Goal: Task Accomplishment & Management: Manage account settings

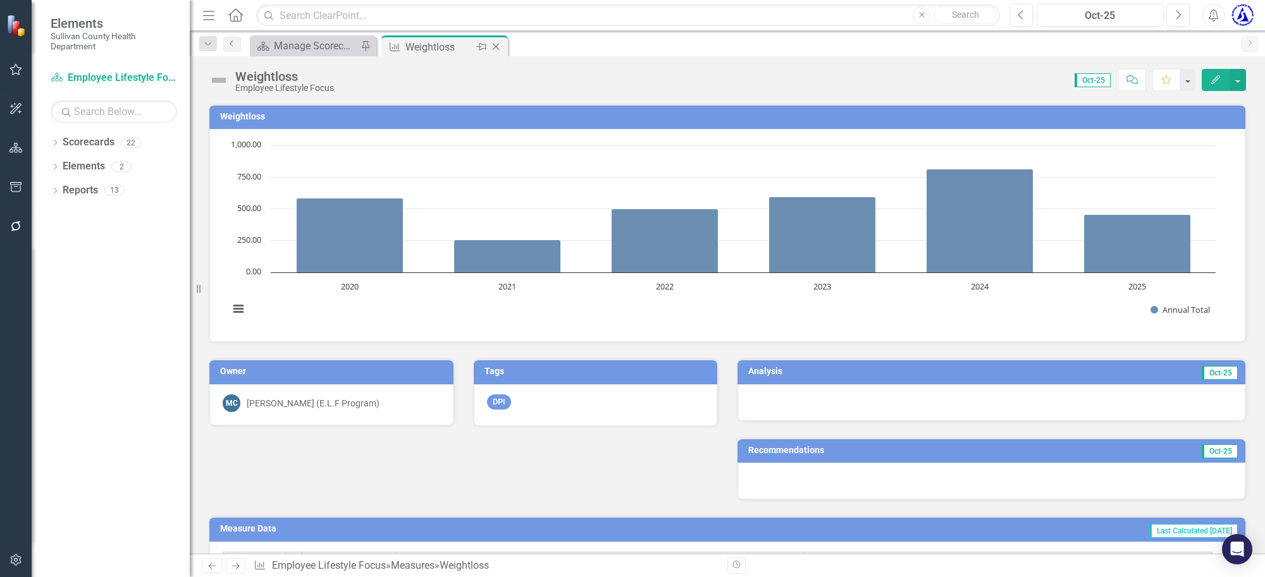
click at [495, 47] on icon at bounding box center [496, 47] width 7 height 7
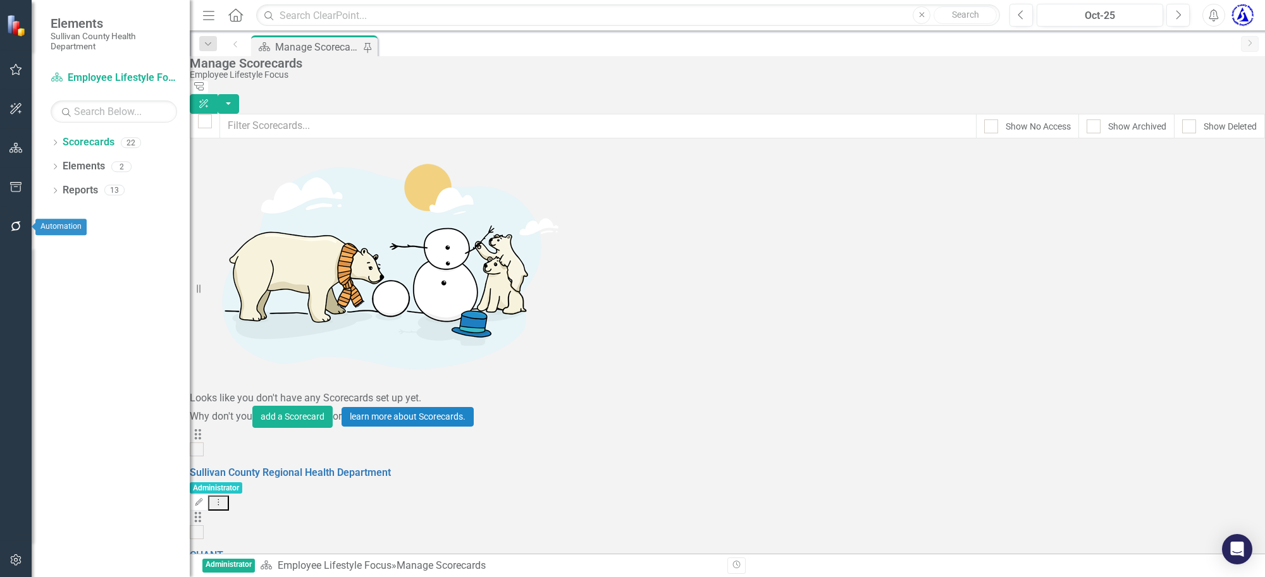
click at [13, 221] on icon "button" at bounding box center [15, 226] width 13 height 10
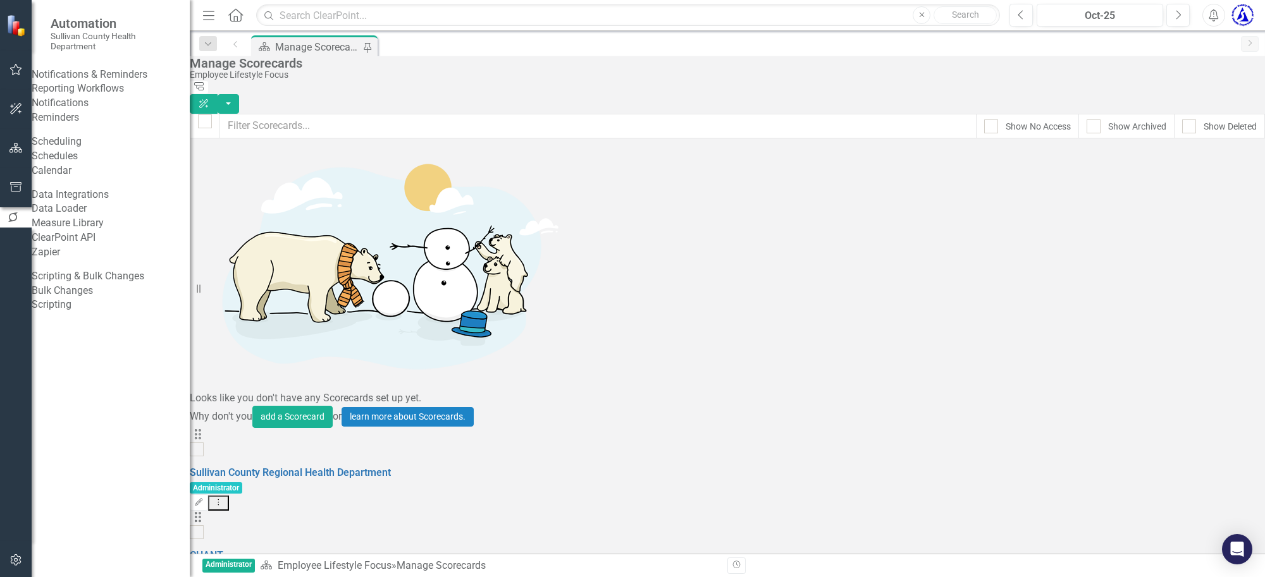
click at [75, 96] on link "Reporting Workflows" at bounding box center [111, 89] width 158 height 15
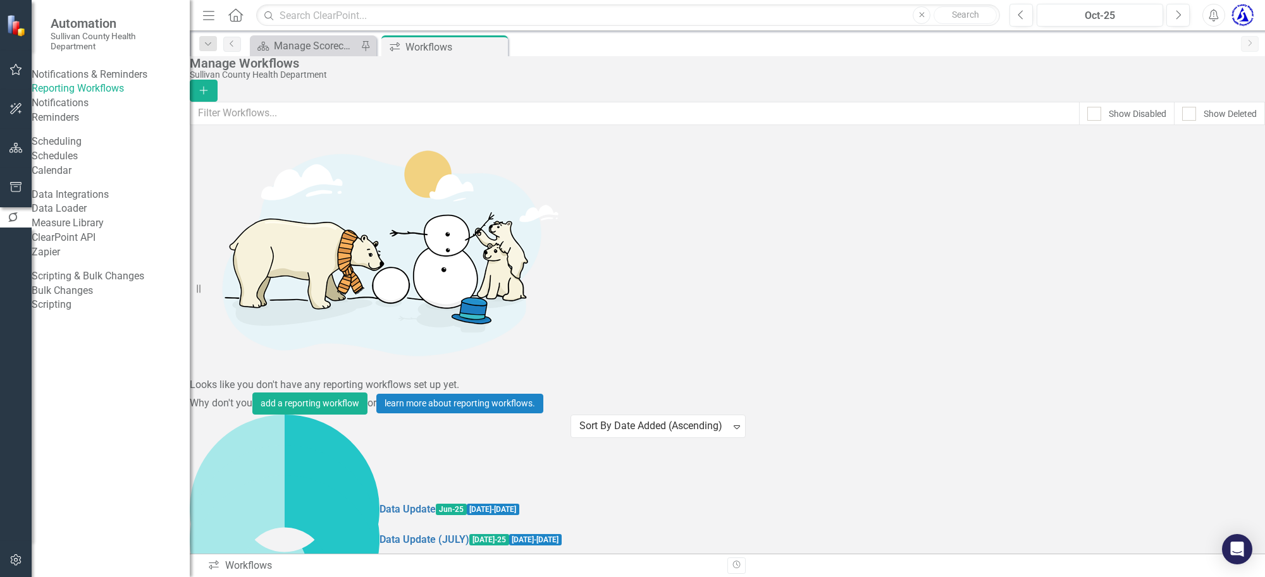
click at [570, 476] on div "Data Update (AUGUST) Aug-25 8/1/25 - 9/5/25 18 of 47 Tasks Completed Edit Dropd…" at bounding box center [380, 491] width 381 height 30
click at [1205, 311] on link "Copy Duplicate Workflow" at bounding box center [1177, 307] width 117 height 23
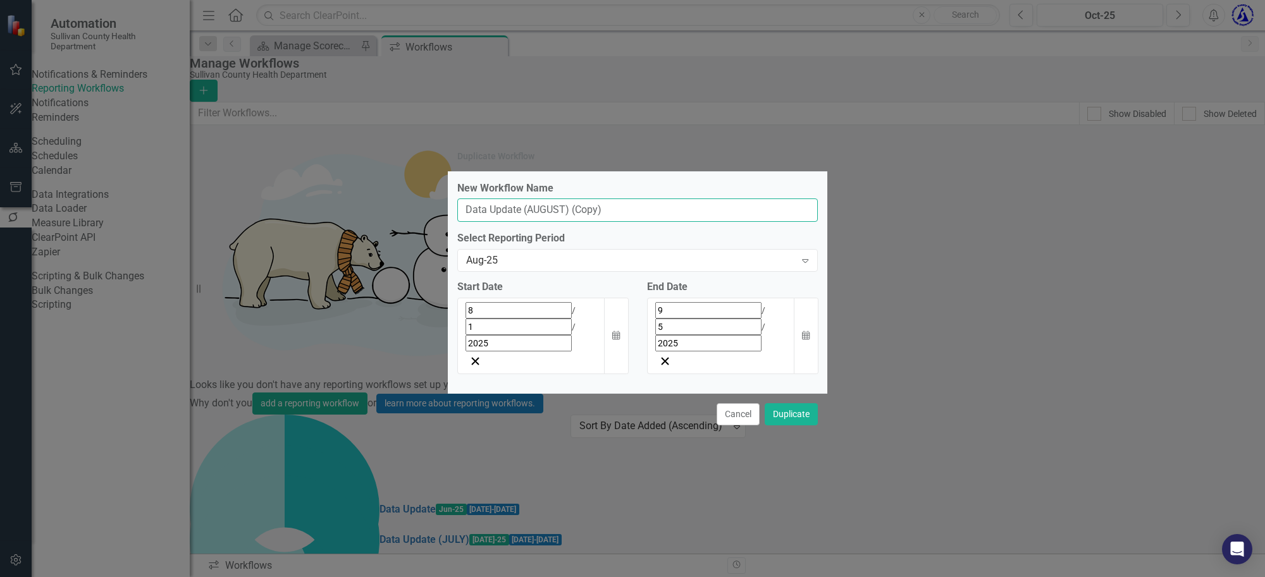
drag, startPoint x: 564, startPoint y: 239, endPoint x: 527, endPoint y: 238, distance: 37.3
click at [527, 222] on input "Data Update (AUGUST) (Copy)" at bounding box center [637, 210] width 361 height 23
drag, startPoint x: 624, startPoint y: 238, endPoint x: 595, endPoint y: 247, distance: 30.4
click at [583, 222] on input "Data Update (September) (Copy)" at bounding box center [637, 210] width 361 height 23
type input "Data Update (September)"
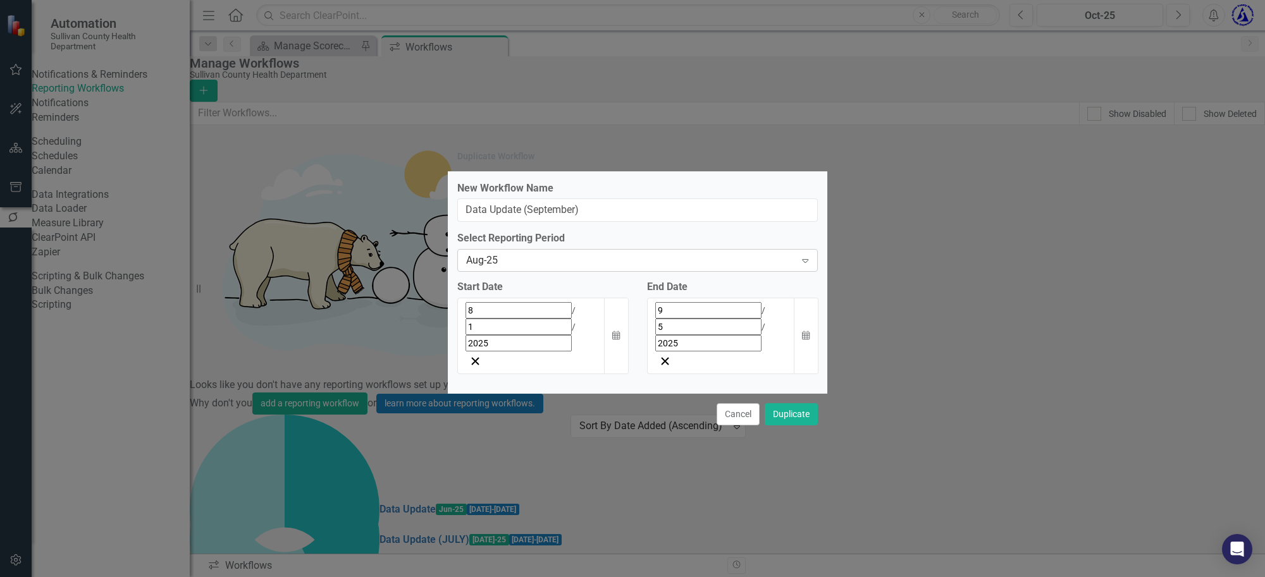
click at [545, 272] on div "Aug-25 Expand" at bounding box center [637, 260] width 361 height 23
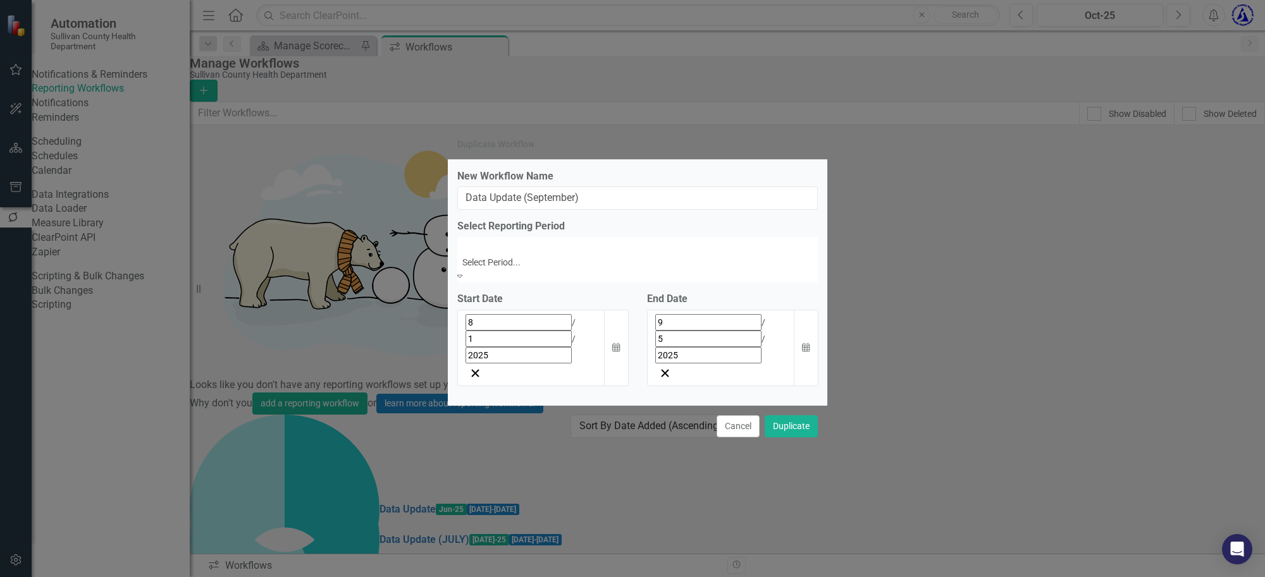
scroll to position [2223, 0]
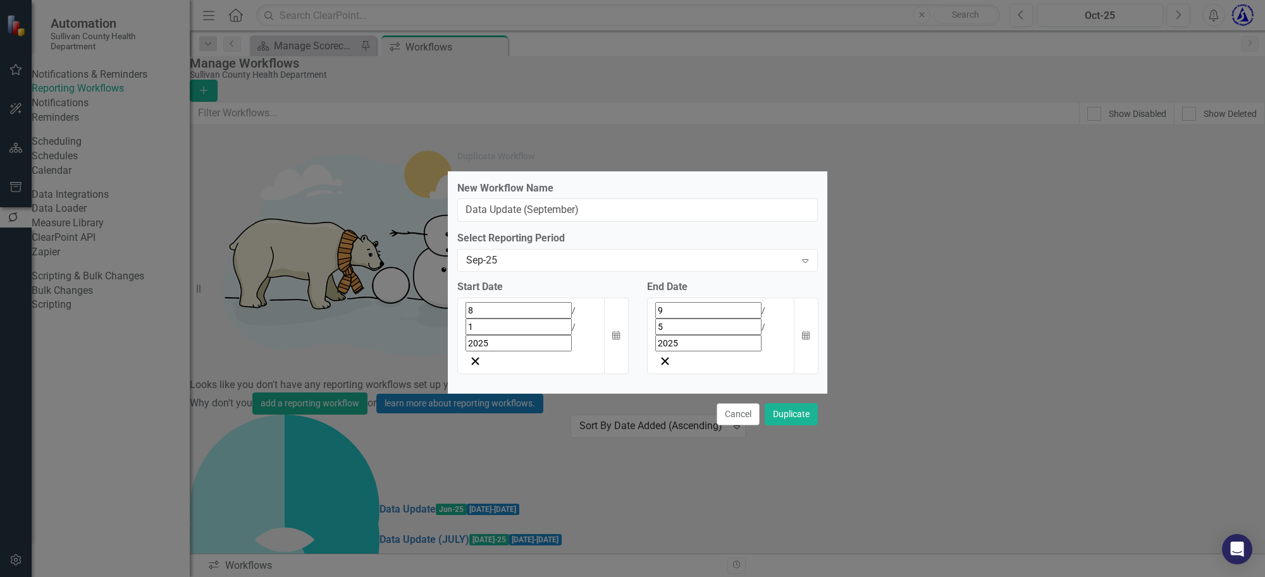
click at [483, 333] on input "1" at bounding box center [518, 327] width 106 height 16
click at [623, 353] on button "›" at bounding box center [637, 339] width 28 height 28
click at [615, 401] on button "5" at bounding box center [631, 389] width 32 height 23
click at [753, 338] on div "9 / 5 / 2025" at bounding box center [721, 326] width 132 height 49
click at [766, 353] on button "›" at bounding box center [752, 339] width 28 height 28
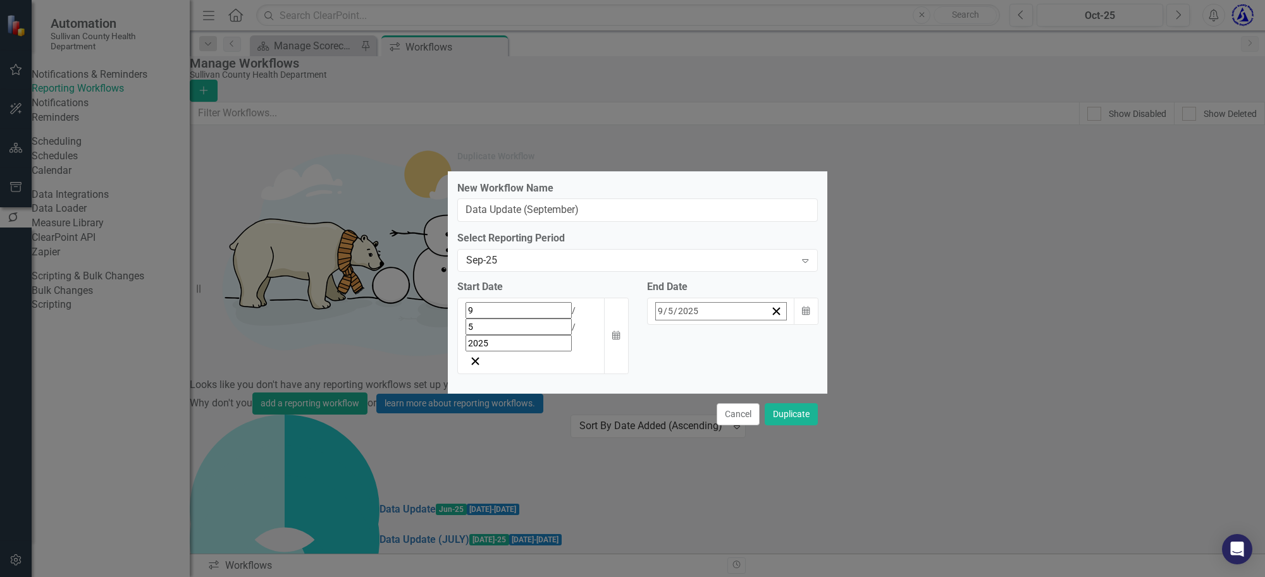
click at [752, 417] on abbr "10" at bounding box center [747, 412] width 10 height 10
click at [719, 351] on div "End Date 10 / 10 / 2025 Calendar" at bounding box center [733, 332] width 190 height 104
click at [802, 342] on button "Calendar" at bounding box center [806, 336] width 24 height 77
click at [689, 440] on abbr "15" at bounding box center [684, 435] width 10 height 10
click at [779, 404] on button "Duplicate" at bounding box center [791, 415] width 53 height 22
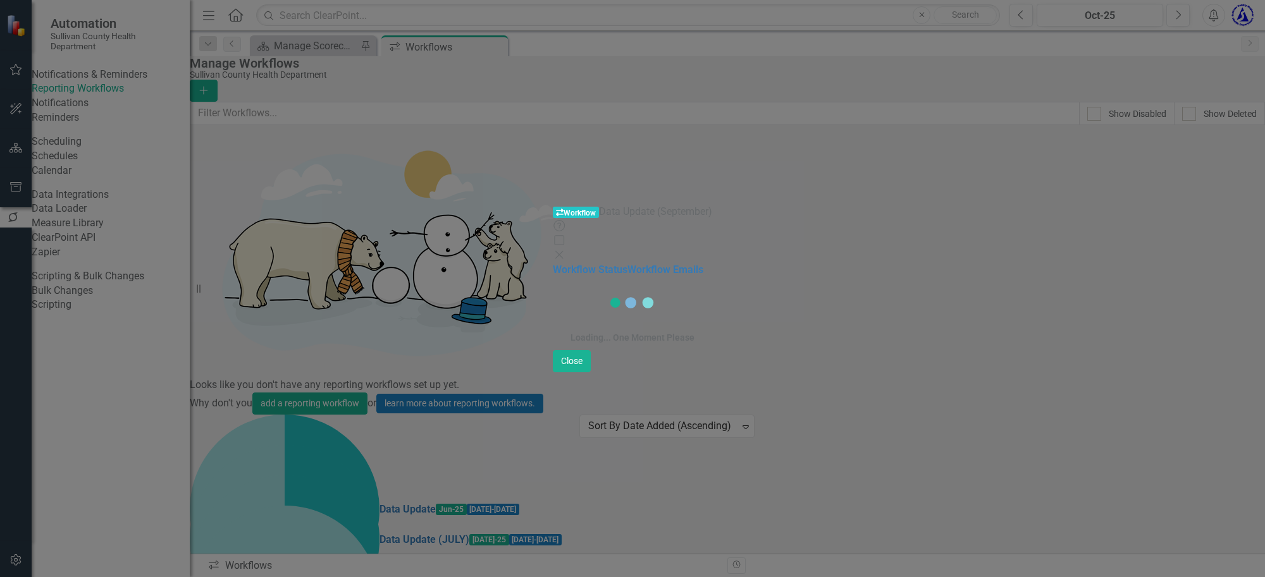
click at [339, 272] on div "Workflow Workflow Data Update (September) Help Maximize Close Workflow Status W…" at bounding box center [632, 288] width 1265 height 577
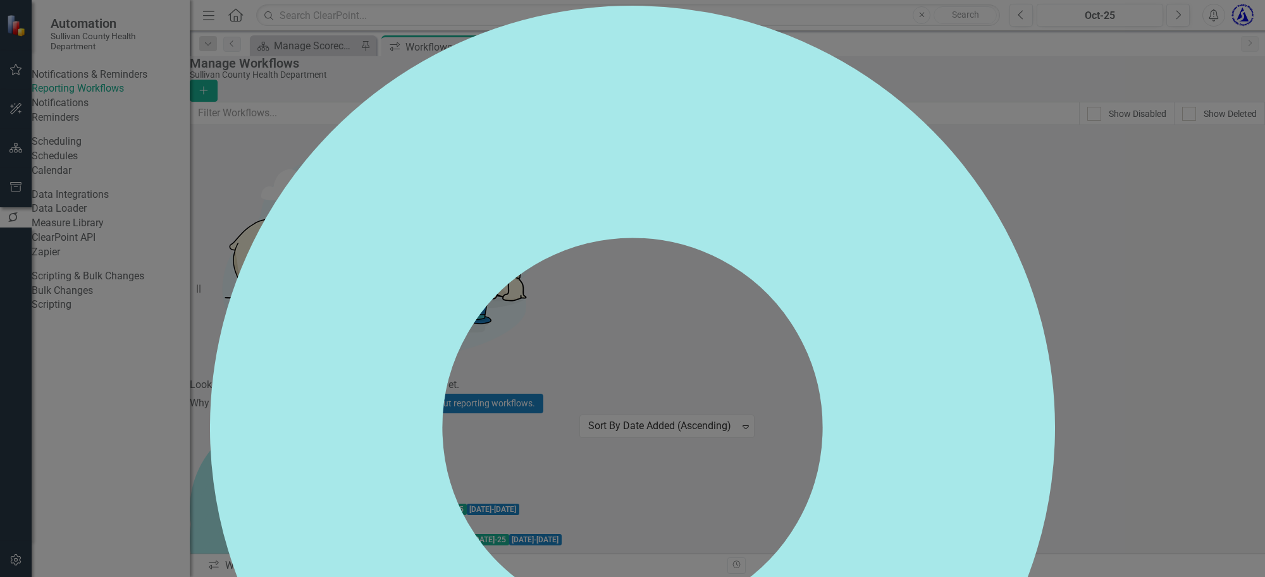
checkbox input "false"
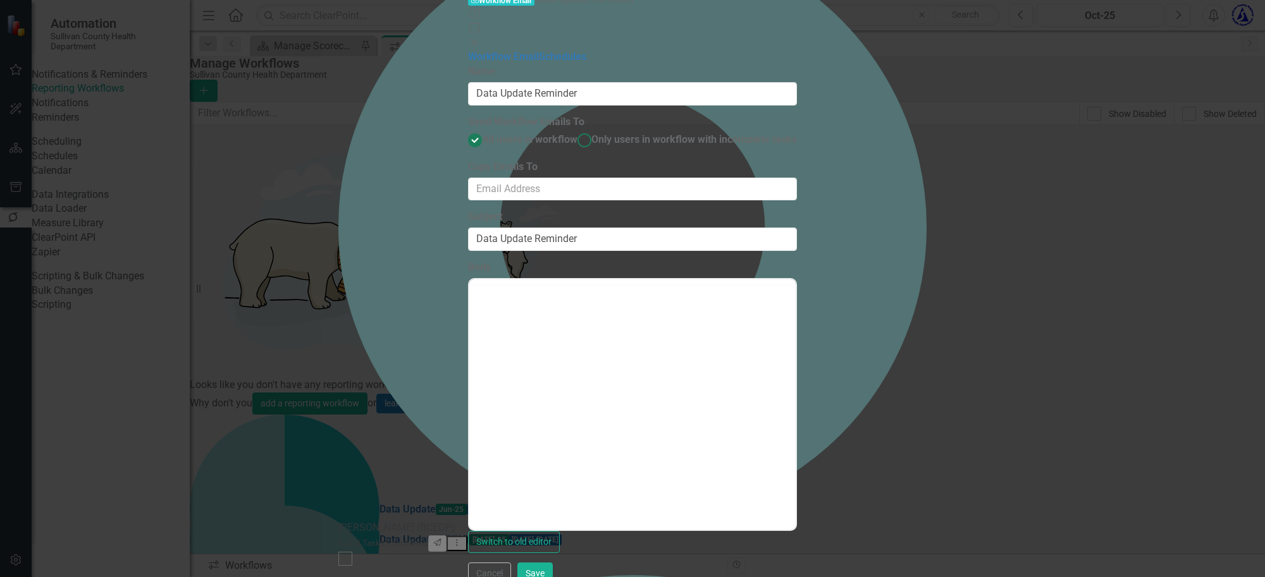
scroll to position [0, 0]
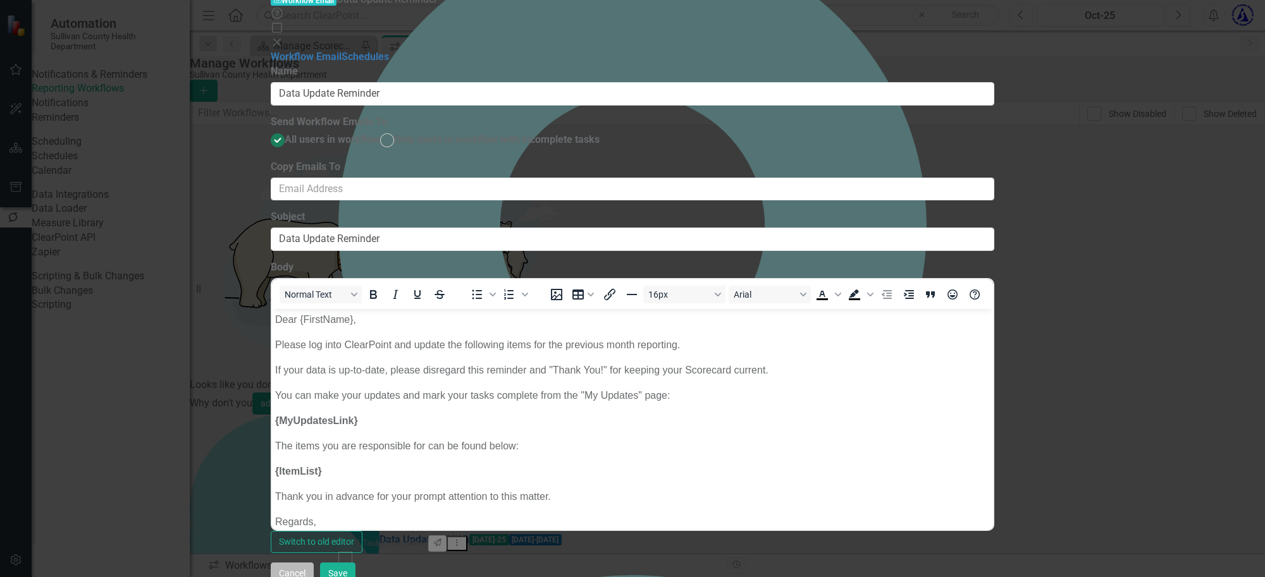
click at [314, 564] on button "Cancel" at bounding box center [292, 574] width 43 height 22
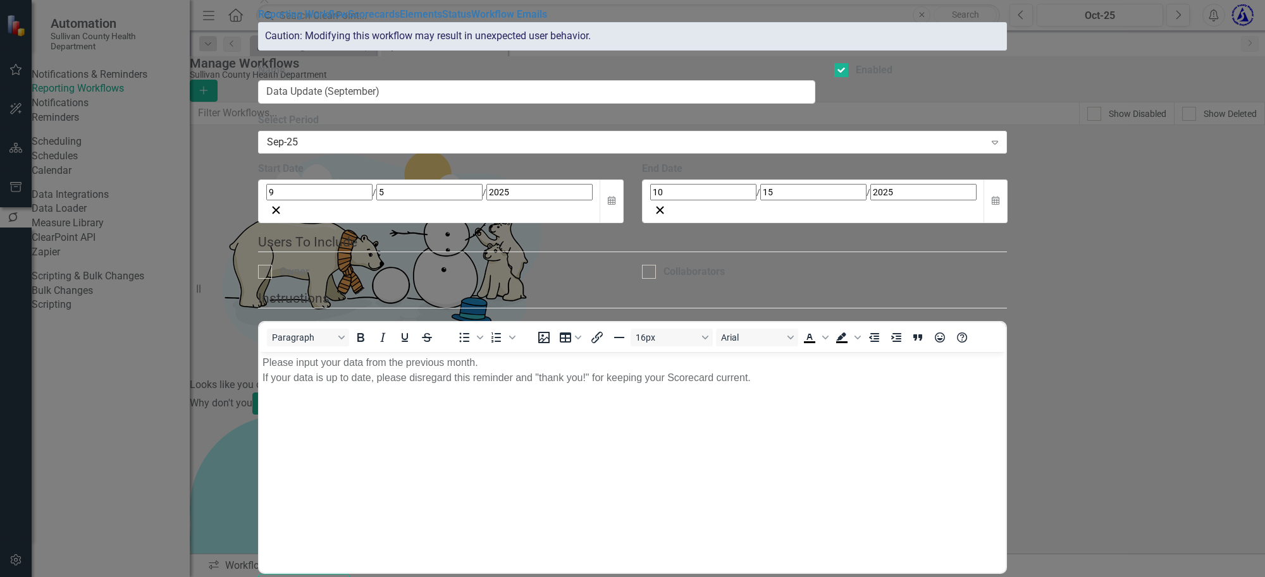
checkbox input "true"
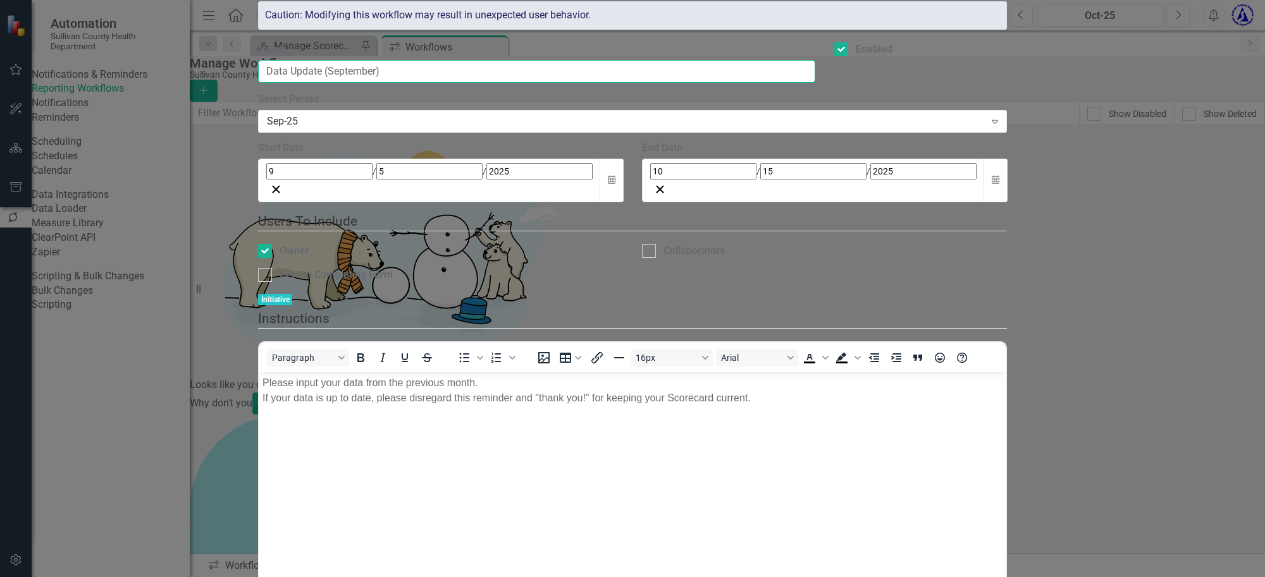
click at [479, 83] on input "Data Update (September)" at bounding box center [536, 71] width 557 height 23
drag, startPoint x: 485, startPoint y: 111, endPoint x: 443, endPoint y: 122, distance: 43.9
click at [443, 83] on input "Data Update (September)" at bounding box center [536, 71] width 557 height 23
type input "Data Update (SEPTEMBER)"
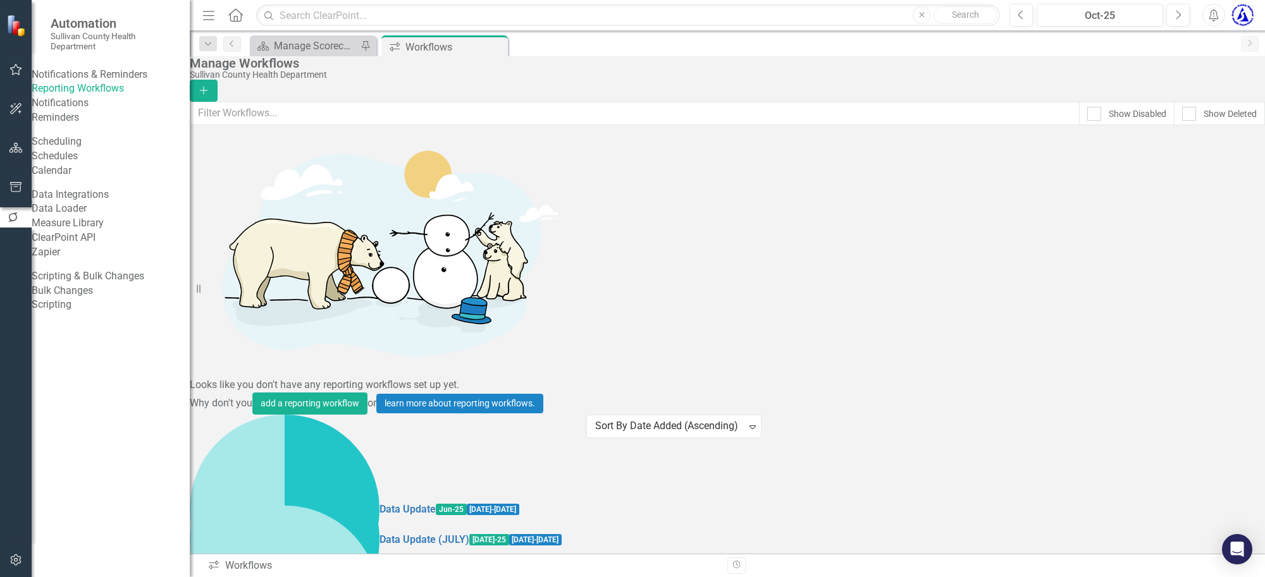
click at [1183, 347] on link "Copy Duplicate Workflow" at bounding box center [1177, 347] width 117 height 23
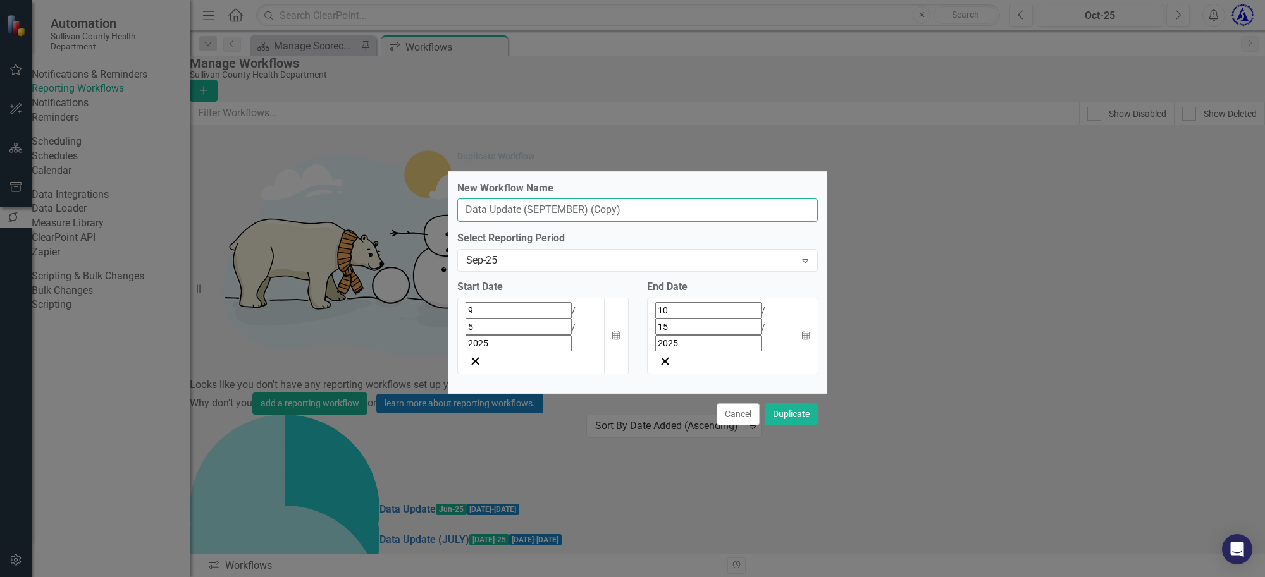
drag, startPoint x: 626, startPoint y: 238, endPoint x: 527, endPoint y: 235, distance: 99.4
click at [527, 222] on input "Data Update (SEPTEMBER) (Copy)" at bounding box center [637, 210] width 361 height 23
type input "Data Update (OCTOBER)"
click at [529, 268] on div "Sep-25" at bounding box center [631, 261] width 330 height 15
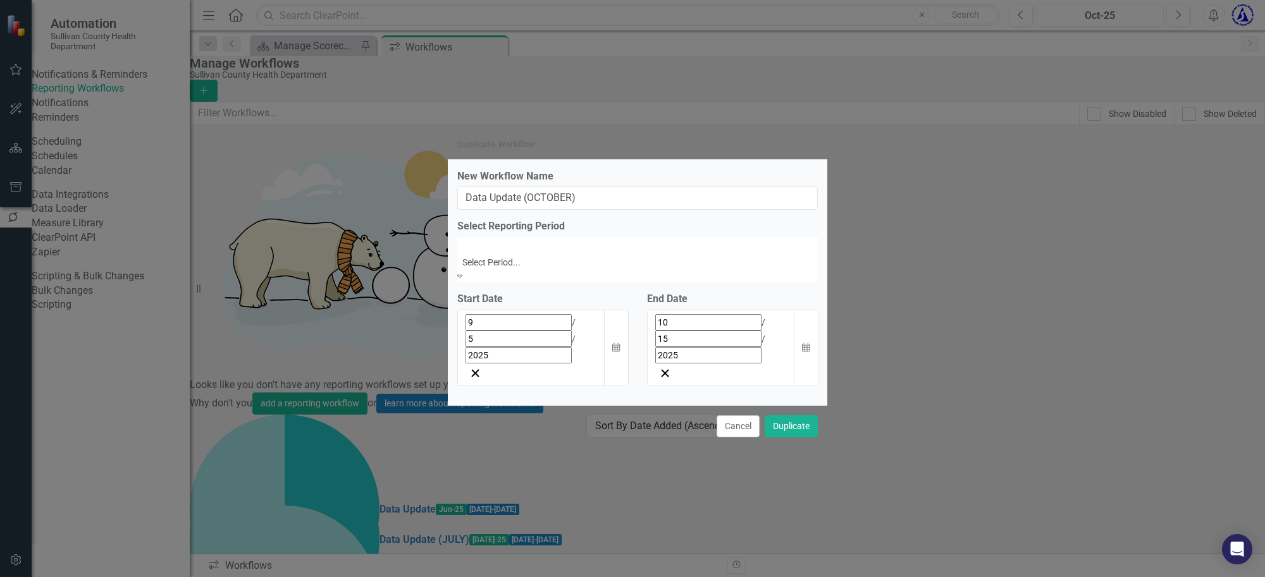
scroll to position [2243, 0]
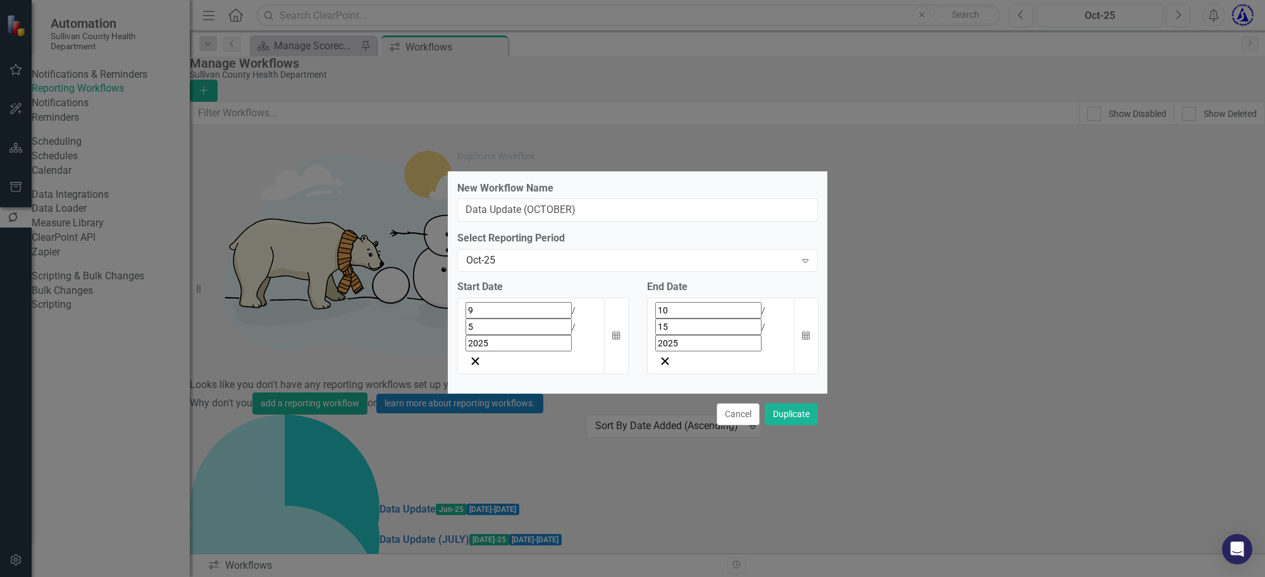
click at [516, 333] on div "9 / 5 / 2025" at bounding box center [531, 326] width 132 height 49
click at [623, 353] on button "›" at bounding box center [637, 339] width 28 height 28
click at [626, 486] on abbr "31" at bounding box center [631, 481] width 10 height 10
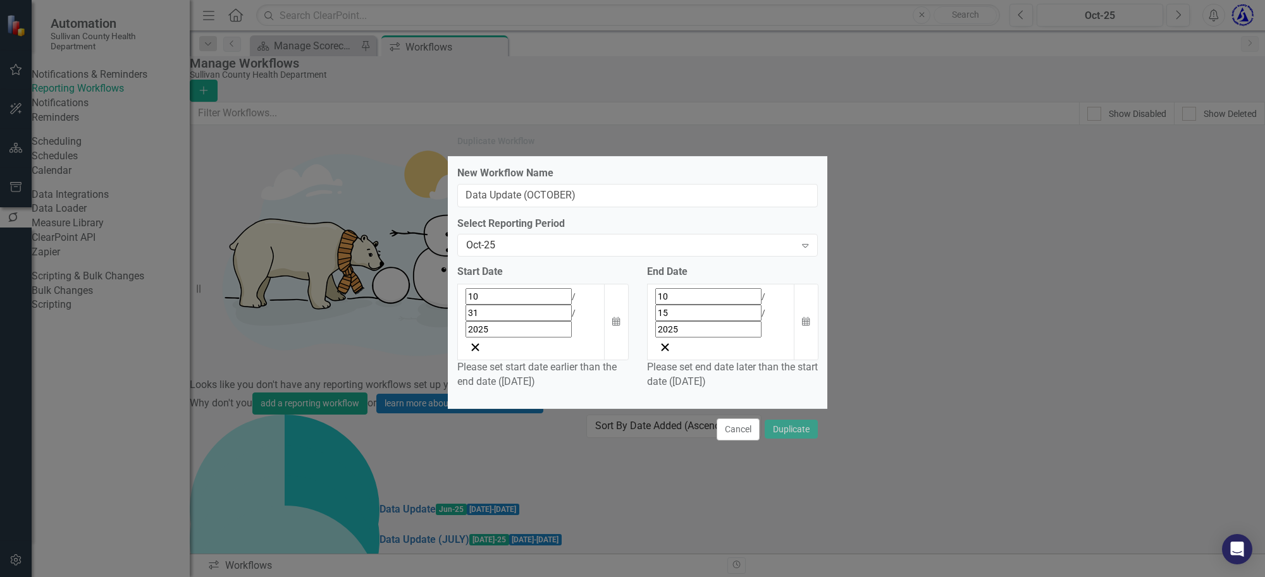
click at [741, 361] on div "Please set end date later than the start date (10/31/25)" at bounding box center [732, 375] width 171 height 29
click at [740, 329] on div "10 / 15 / 2025" at bounding box center [721, 312] width 132 height 49
click at [766, 339] on button "›" at bounding box center [752, 325] width 28 height 28
click at [749, 404] on abbr "7" at bounding box center [746, 398] width 5 height 10
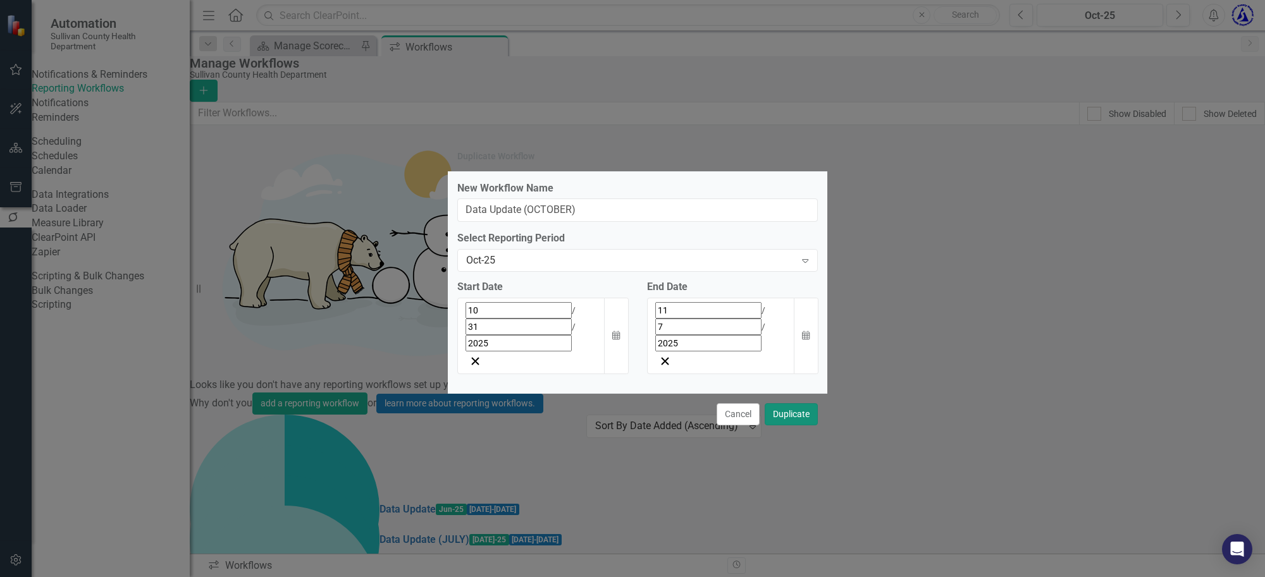
click at [780, 404] on button "Duplicate" at bounding box center [791, 415] width 53 height 22
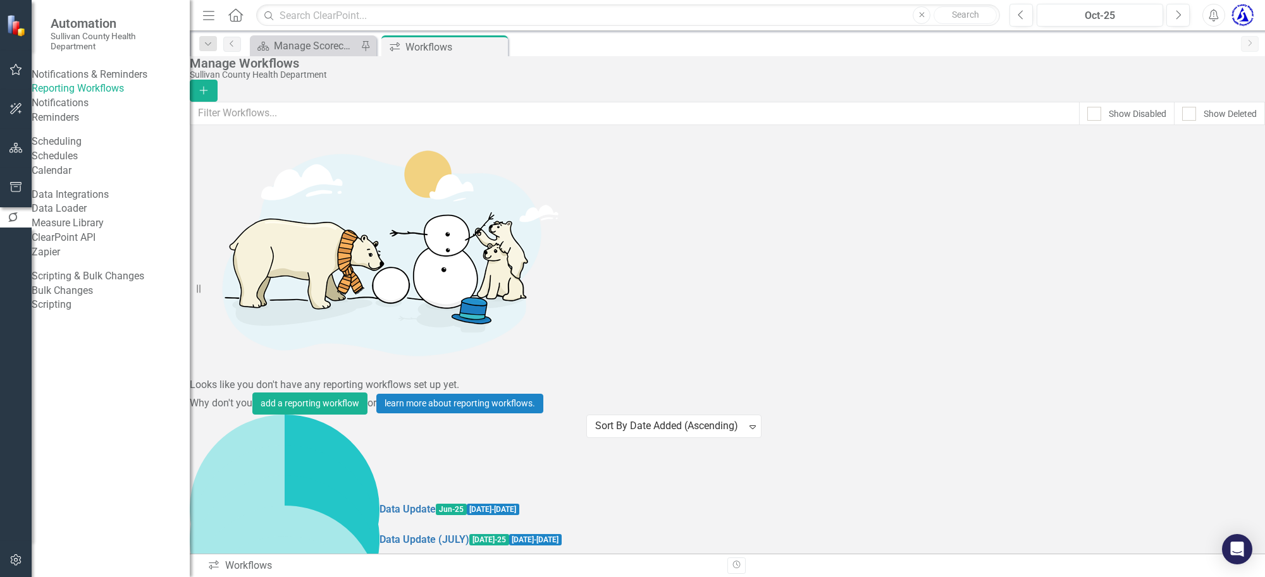
click at [1174, 389] on link "Copy Duplicate Workflow" at bounding box center [1177, 387] width 117 height 23
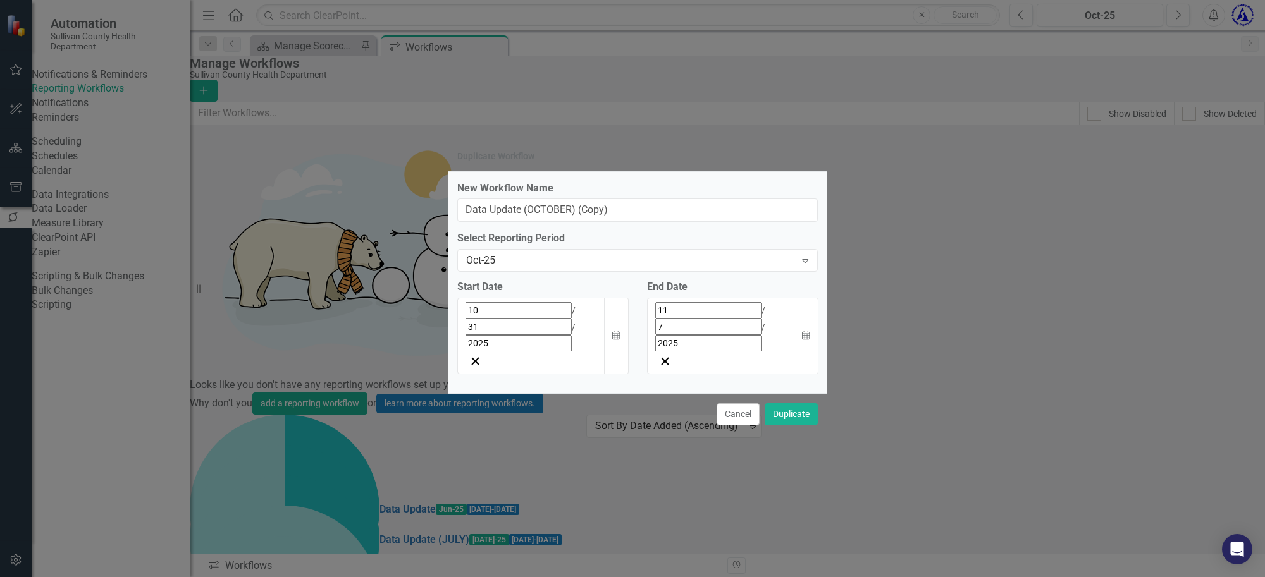
click at [560, 343] on div "10 / 31 / 2025" at bounding box center [531, 326] width 132 height 49
click at [623, 353] on button "›" at bounding box center [637, 339] width 28 height 28
click at [626, 486] on abbr "28" at bounding box center [631, 481] width 10 height 10
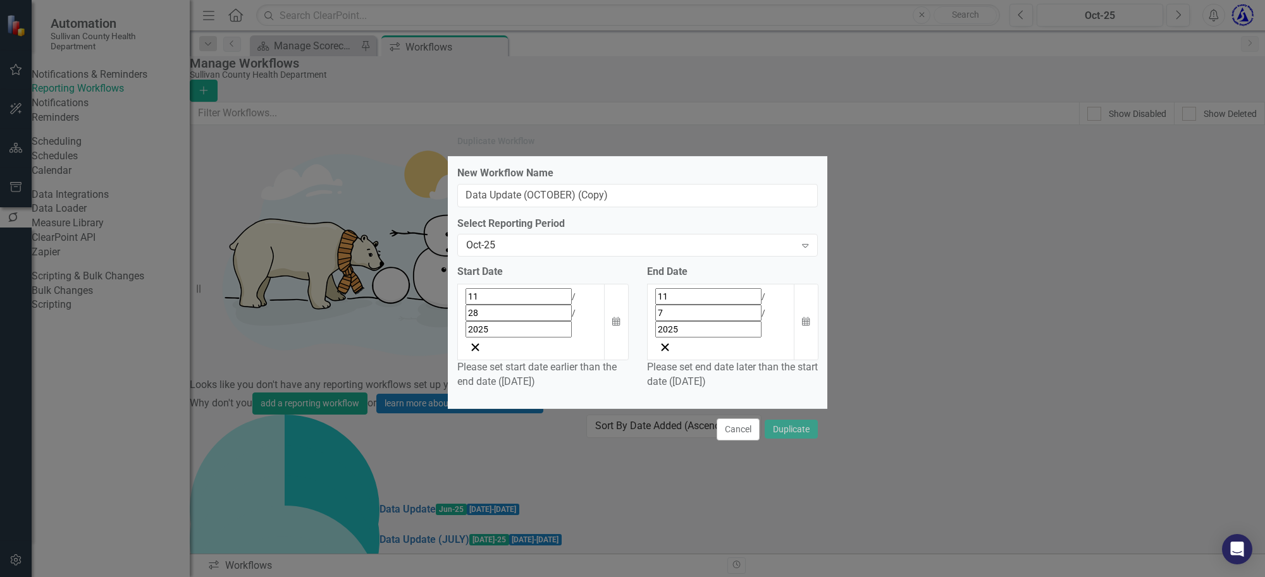
click at [760, 318] on div "11 / 7 / 2025" at bounding box center [721, 312] width 132 height 49
click at [766, 339] on button "›" at bounding box center [752, 325] width 28 height 28
click at [749, 381] on abbr "5" at bounding box center [746, 376] width 5 height 10
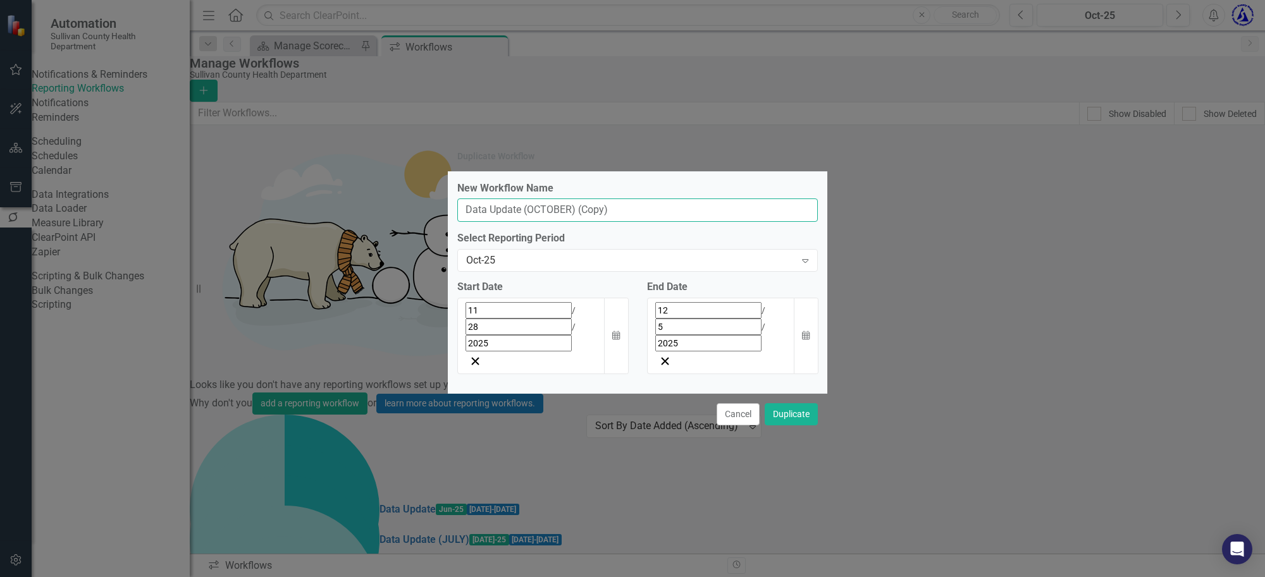
drag, startPoint x: 624, startPoint y: 235, endPoint x: 529, endPoint y: 231, distance: 95.6
click at [529, 222] on input "Data Update (OCTOBER) (Copy)" at bounding box center [637, 210] width 361 height 23
click at [529, 222] on input "Data Update (nOVEMBER)" at bounding box center [637, 210] width 361 height 23
click at [530, 222] on input "Data Update (nOVEMBER)" at bounding box center [637, 210] width 361 height 23
type input "Data Update (NOVEMBER)"
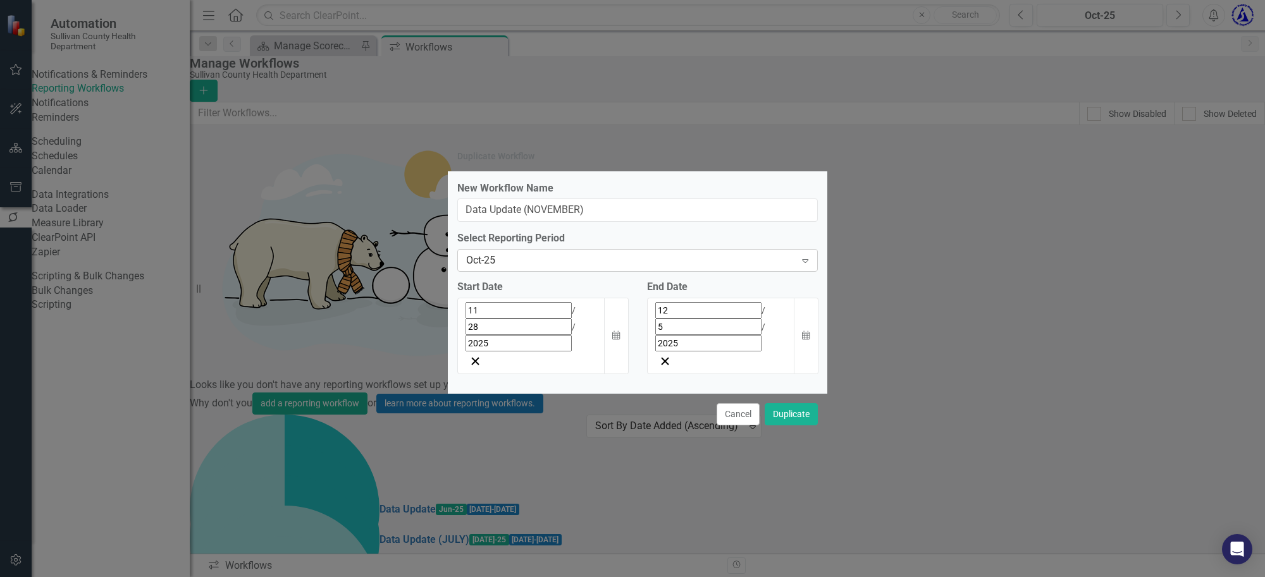
click at [521, 268] on div "Oct-25" at bounding box center [631, 261] width 330 height 15
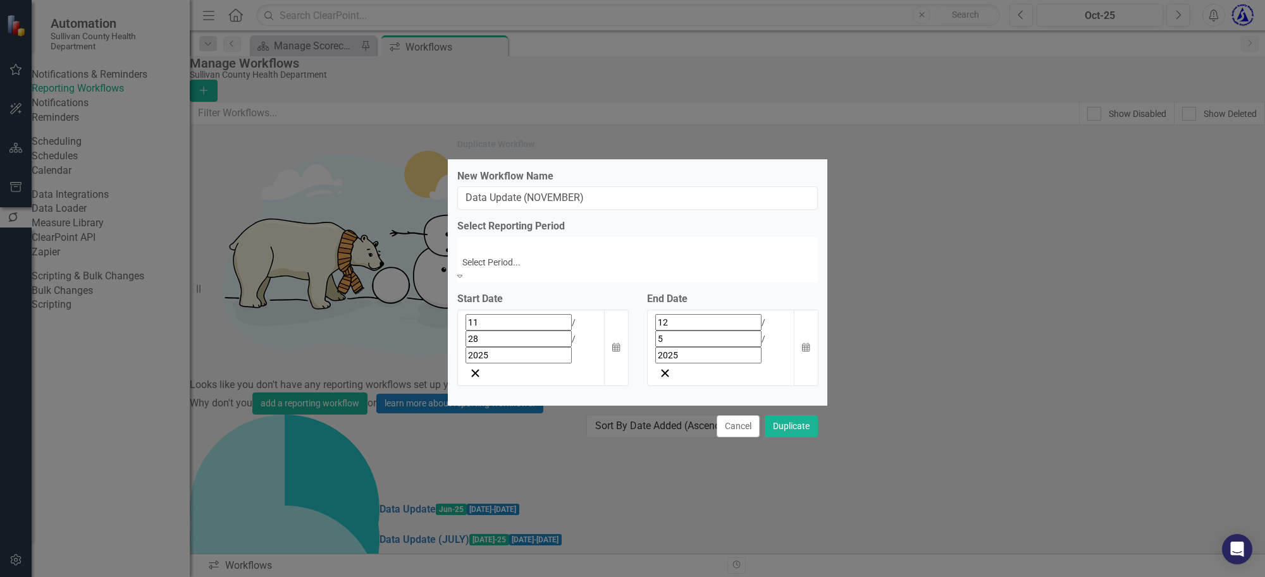
scroll to position [2265, 0]
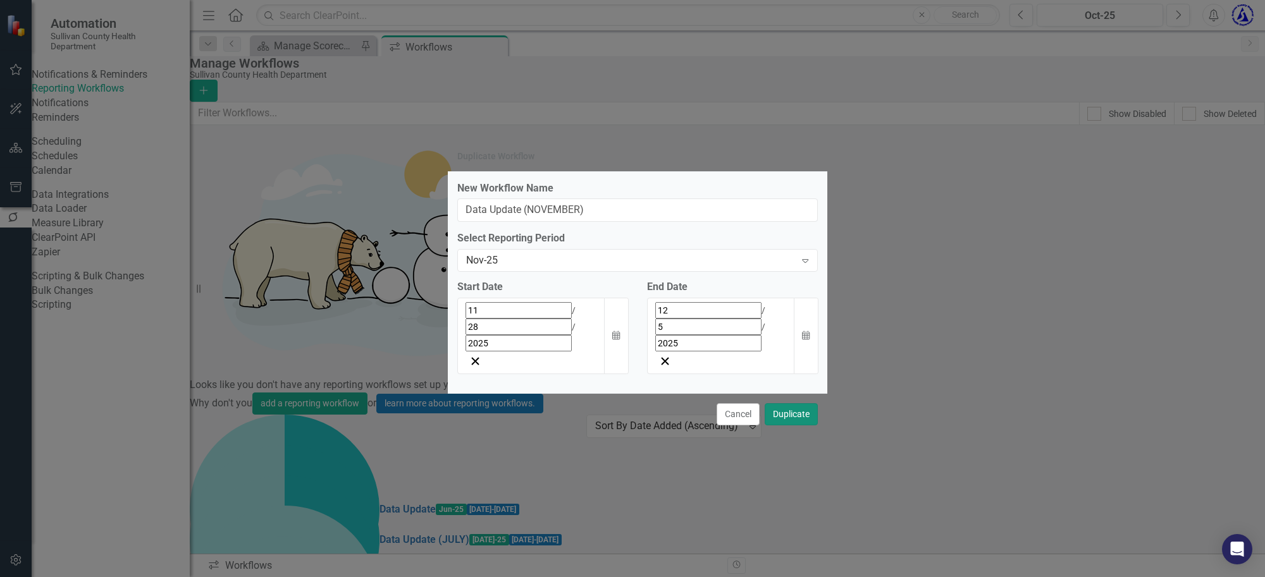
click at [787, 404] on button "Duplicate" at bounding box center [791, 415] width 53 height 22
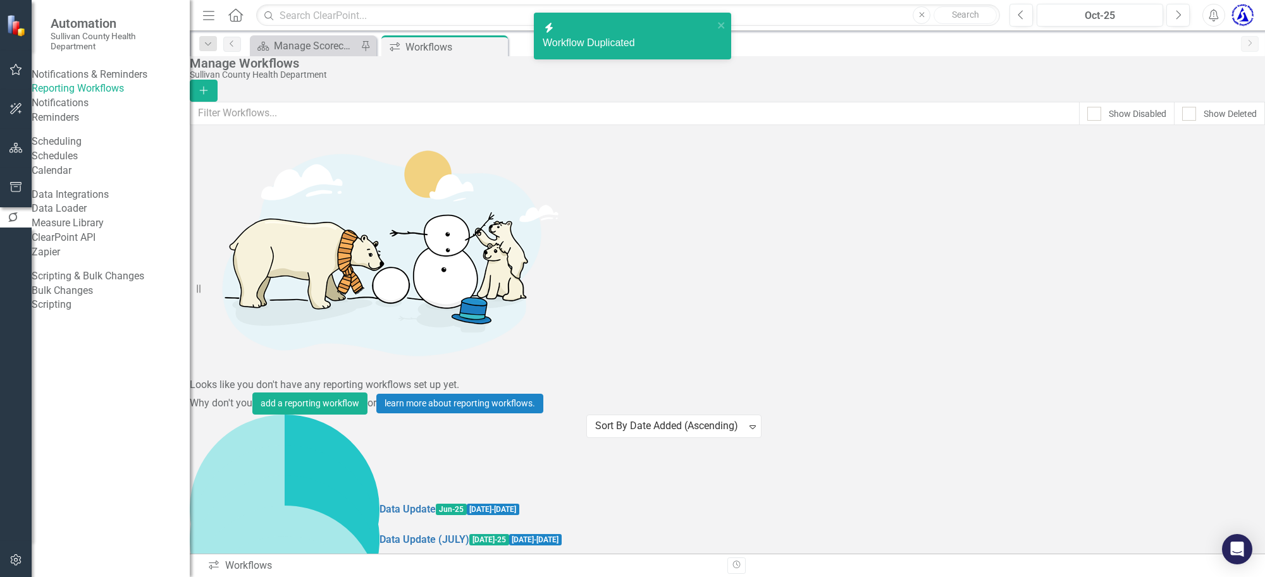
click at [1191, 431] on link "Copy Duplicate Workflow" at bounding box center [1177, 427] width 117 height 23
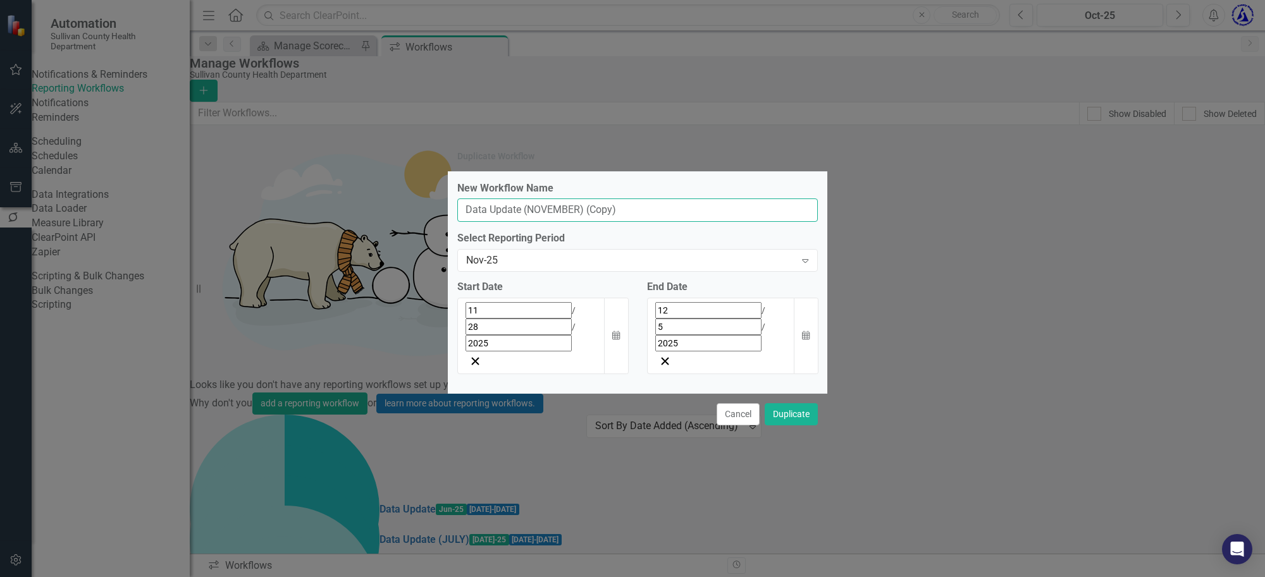
drag, startPoint x: 631, startPoint y: 245, endPoint x: 527, endPoint y: 244, distance: 103.7
click at [527, 222] on input "Data Update (NOVEMBER) (Copy)" at bounding box center [637, 210] width 361 height 23
type input "Data Update (DECEMBER)"
click at [495, 268] on div "Nov-25" at bounding box center [631, 261] width 330 height 15
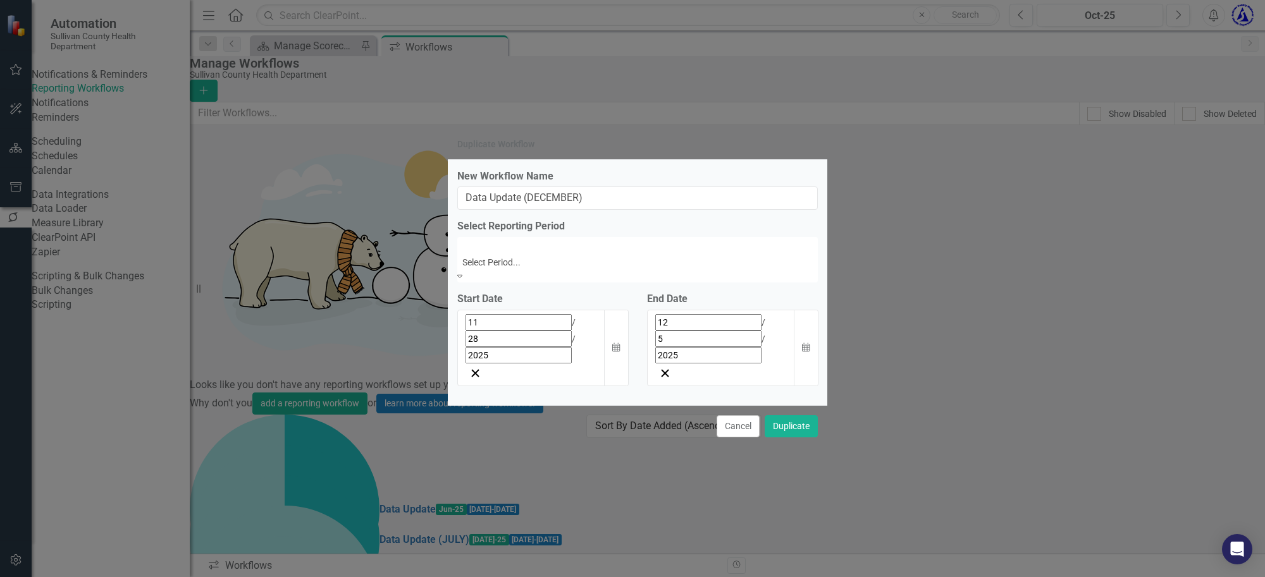
scroll to position [2285, 0]
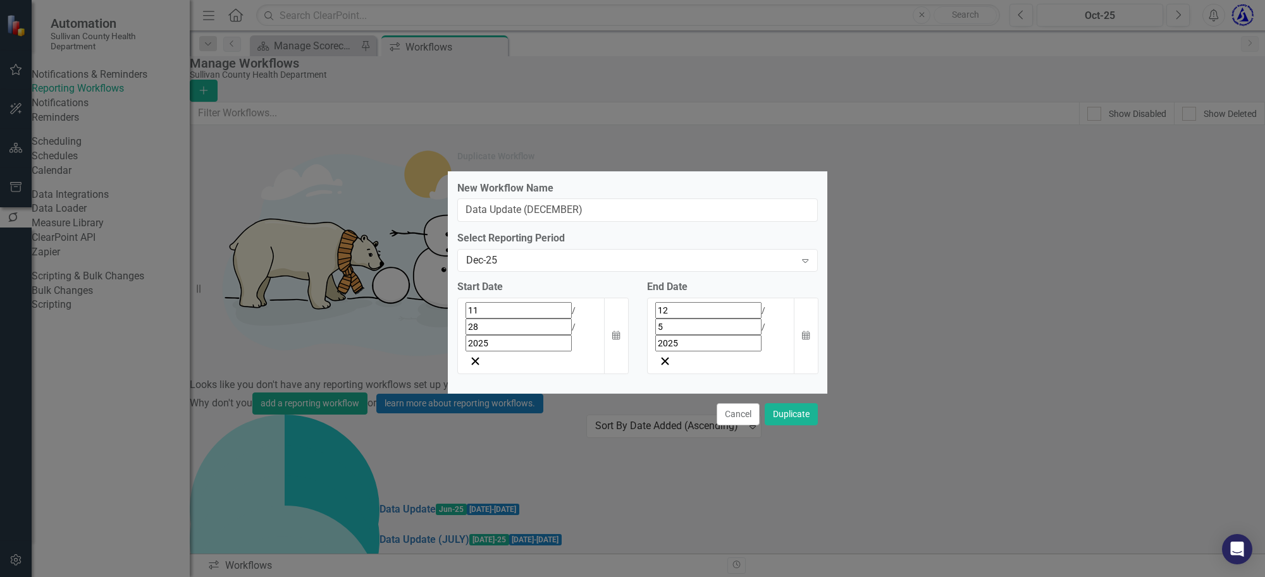
click at [491, 335] on input "28" at bounding box center [518, 327] width 106 height 16
click at [623, 353] on button "›" at bounding box center [637, 339] width 28 height 28
click at [564, 486] on abbr "31" at bounding box center [569, 481] width 10 height 10
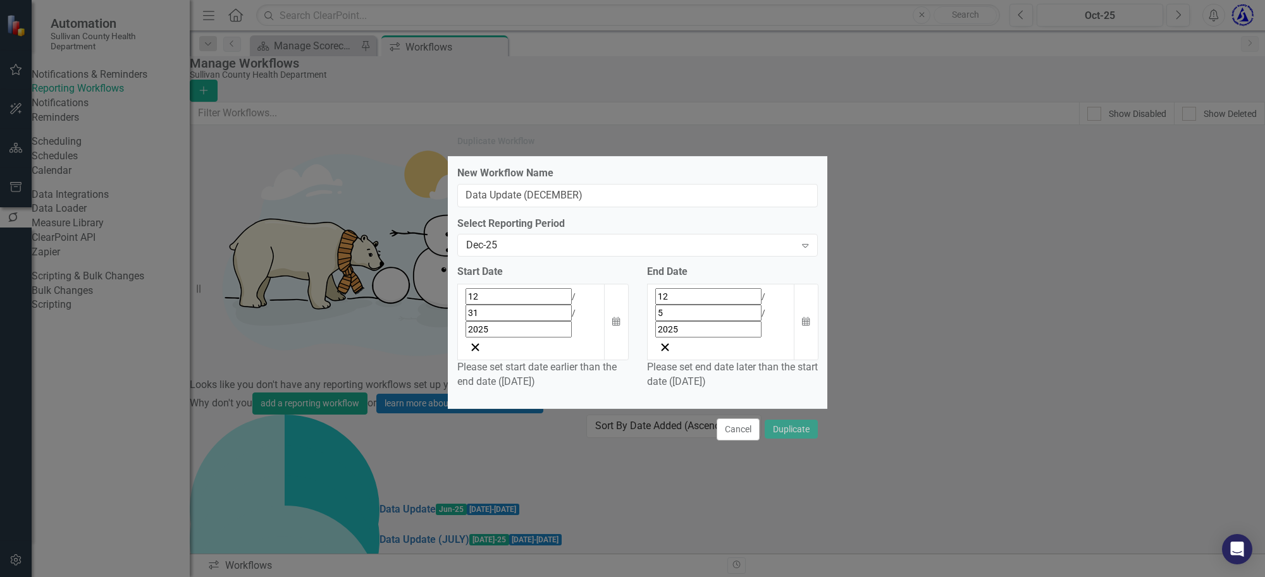
click at [761, 321] on div "12 / 5 / 2025" at bounding box center [721, 312] width 132 height 49
click at [766, 339] on button "›" at bounding box center [752, 325] width 28 height 28
click at [686, 404] on abbr "7" at bounding box center [683, 398] width 5 height 10
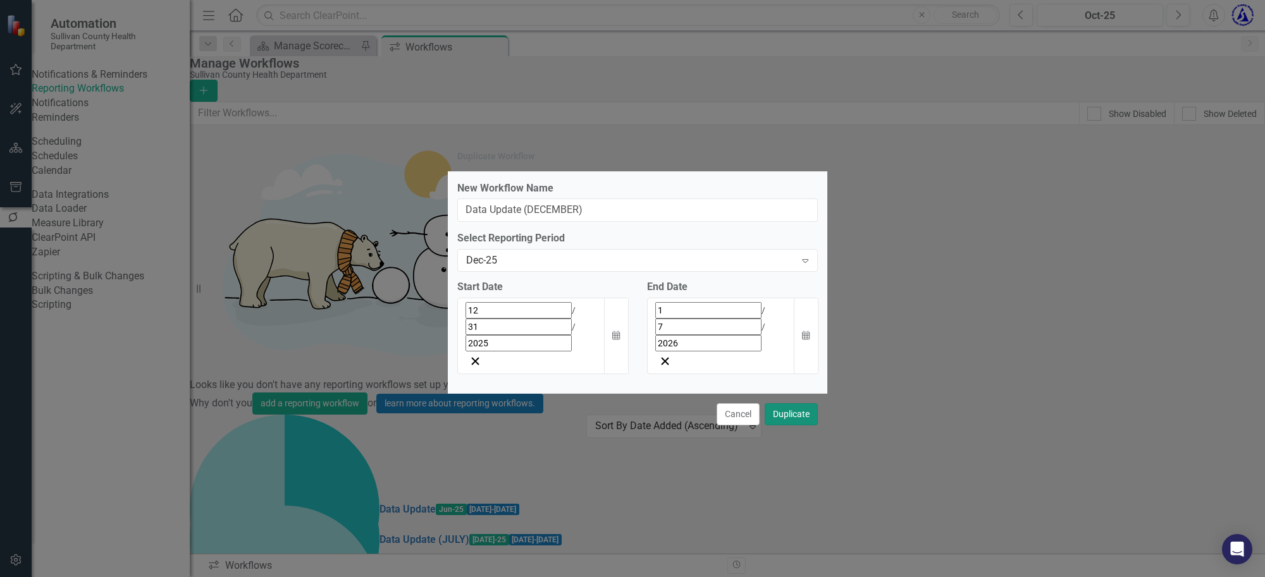
click at [782, 404] on button "Duplicate" at bounding box center [791, 415] width 53 height 22
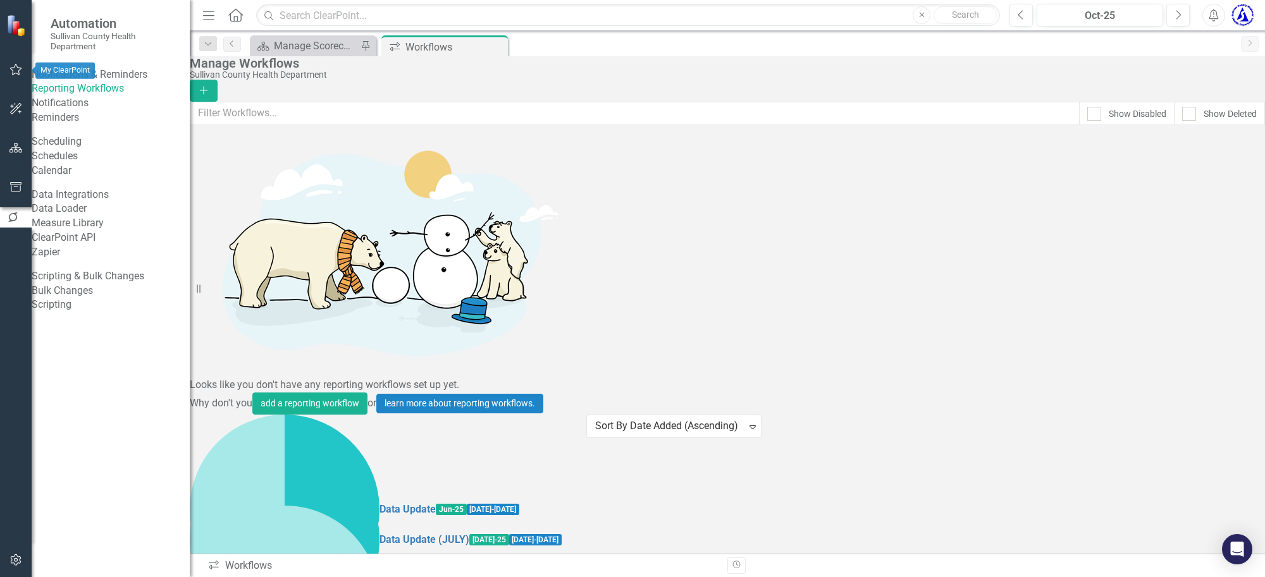
click at [11, 67] on icon "button" at bounding box center [15, 70] width 13 height 10
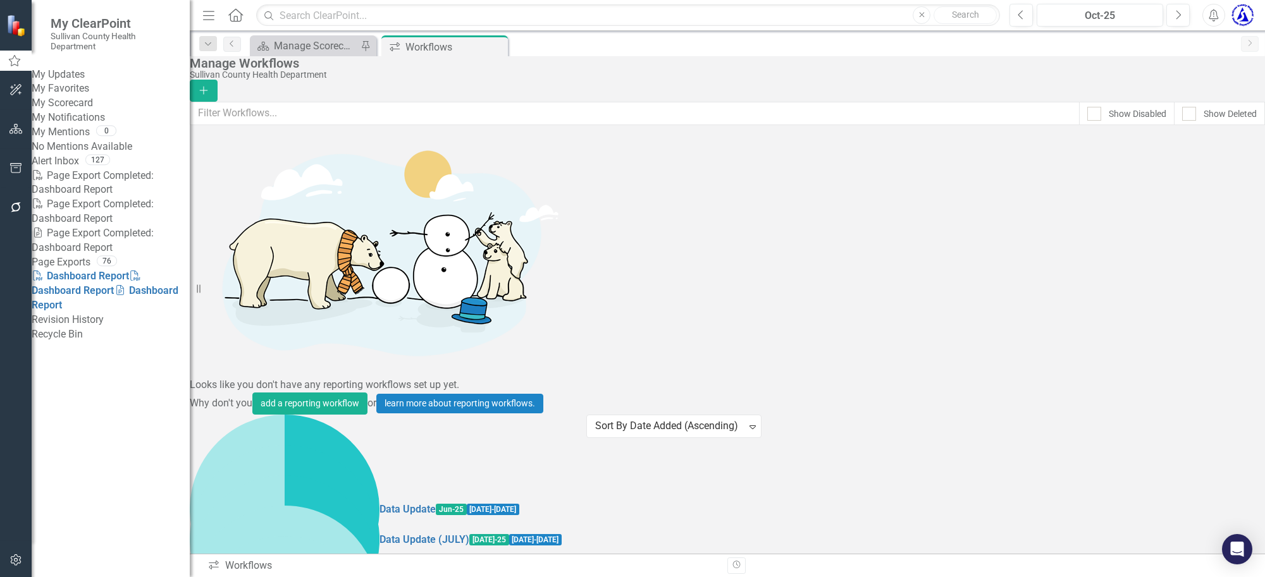
click at [73, 82] on link "My Updates" at bounding box center [111, 75] width 158 height 15
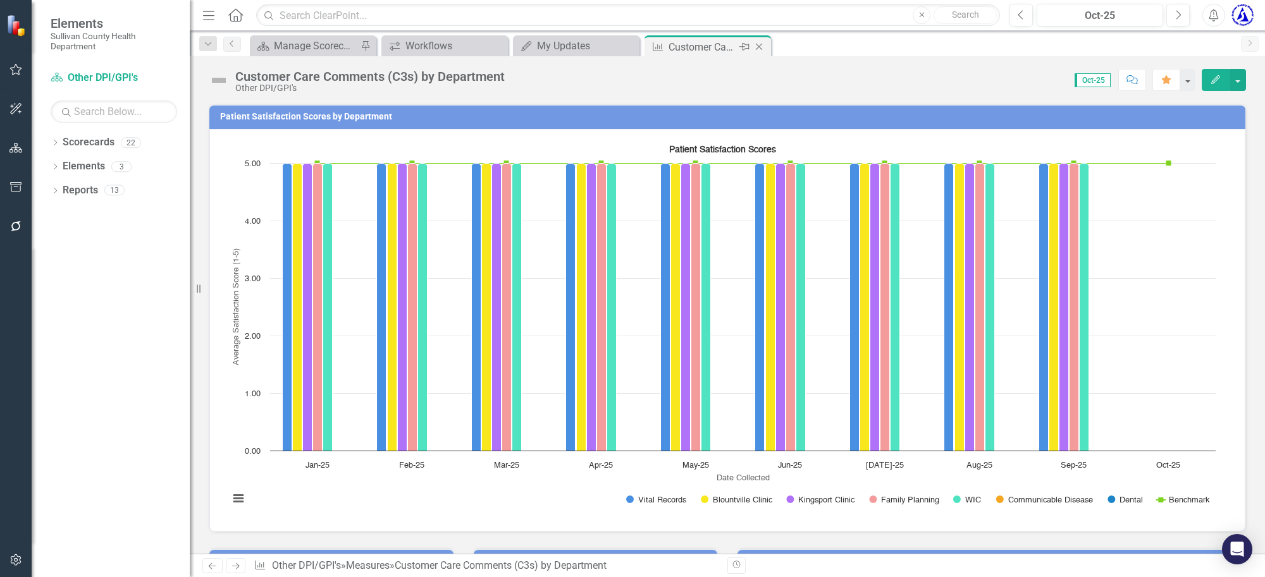
click at [759, 49] on icon "Close" at bounding box center [759, 47] width 13 height 10
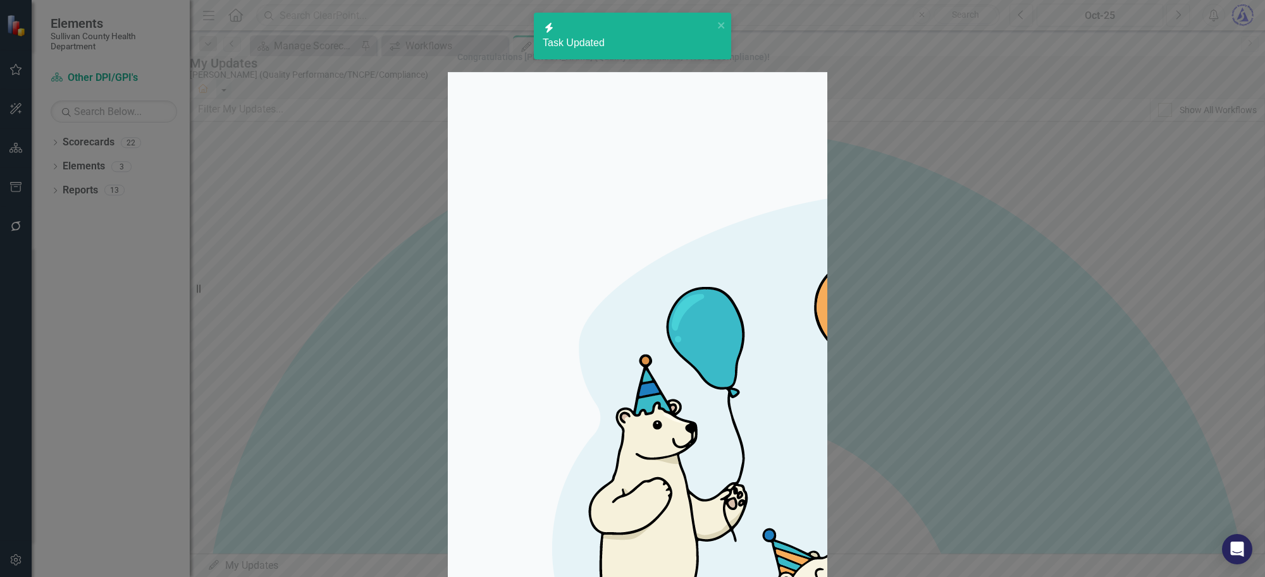
checkbox input "true"
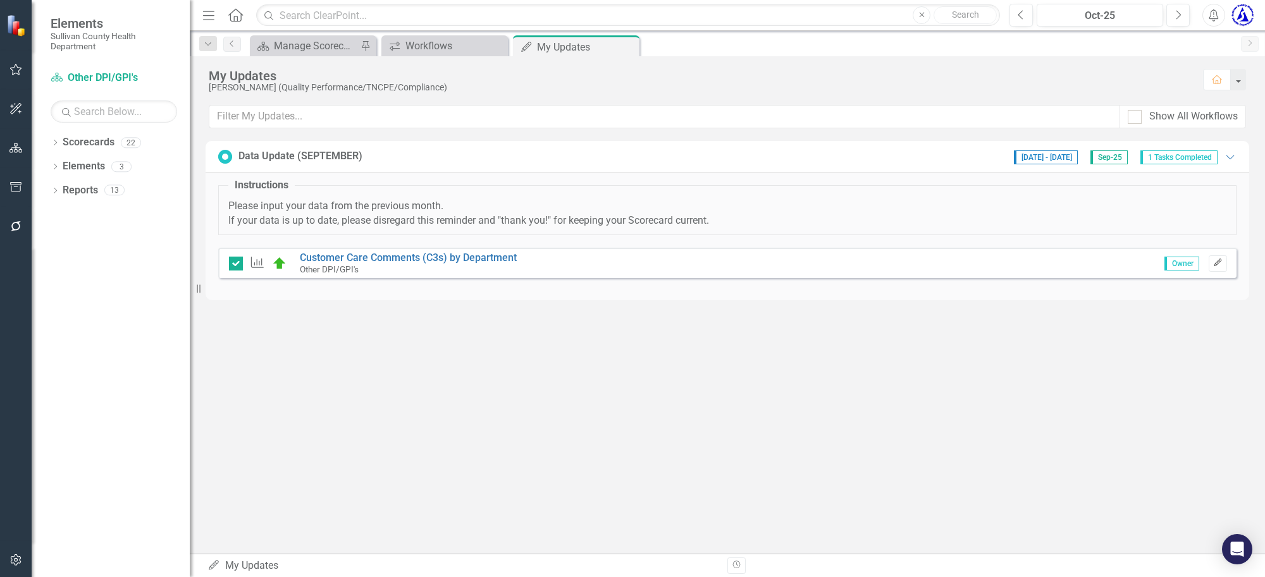
click at [1221, 257] on button "Edit" at bounding box center [1218, 264] width 18 height 16
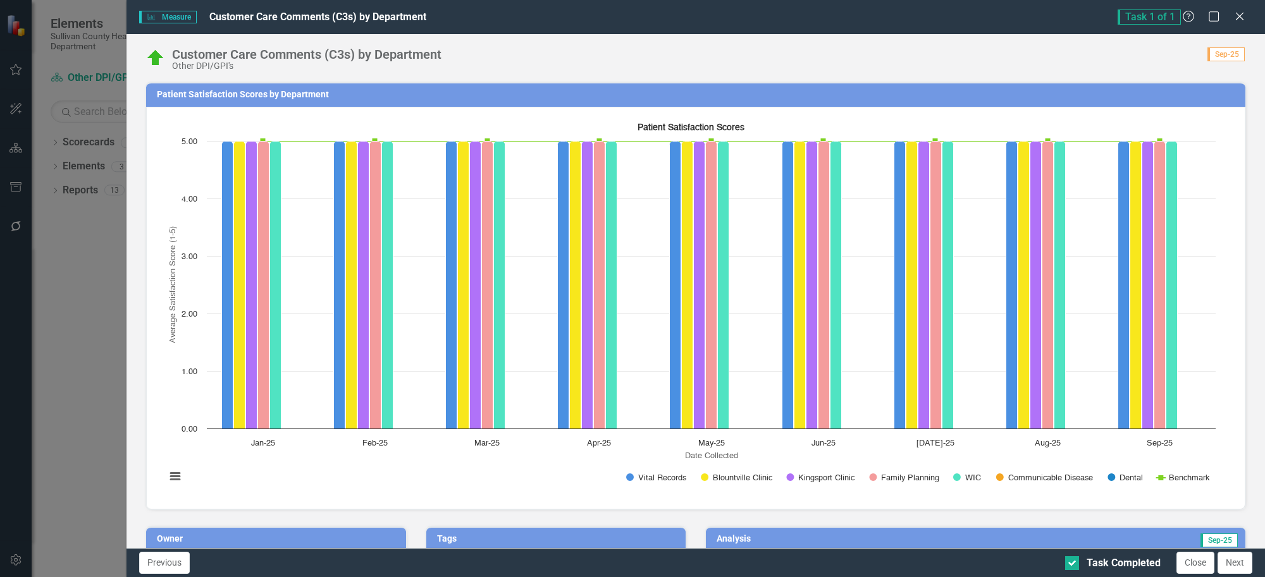
click at [1241, 8] on div "Measure Measure Customer Care Comments (C3s) by Department Task 1 of 1 Help Max…" at bounding box center [695, 17] width 1138 height 34
click at [1235, 17] on icon "Close" at bounding box center [1239, 16] width 16 height 12
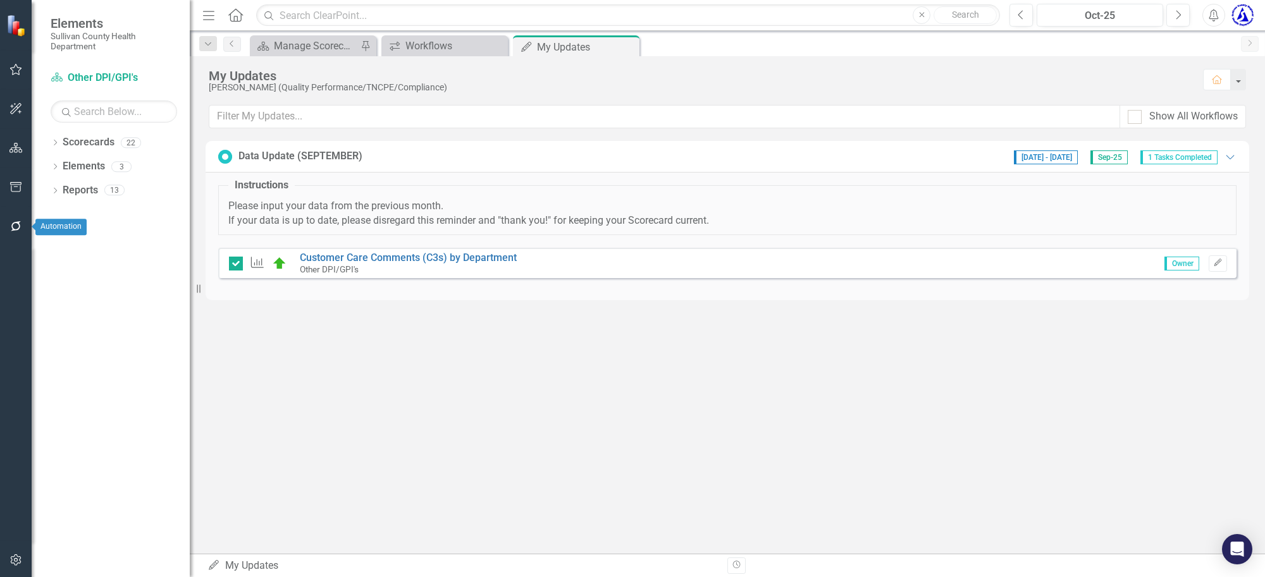
click at [7, 220] on button "button" at bounding box center [16, 227] width 28 height 27
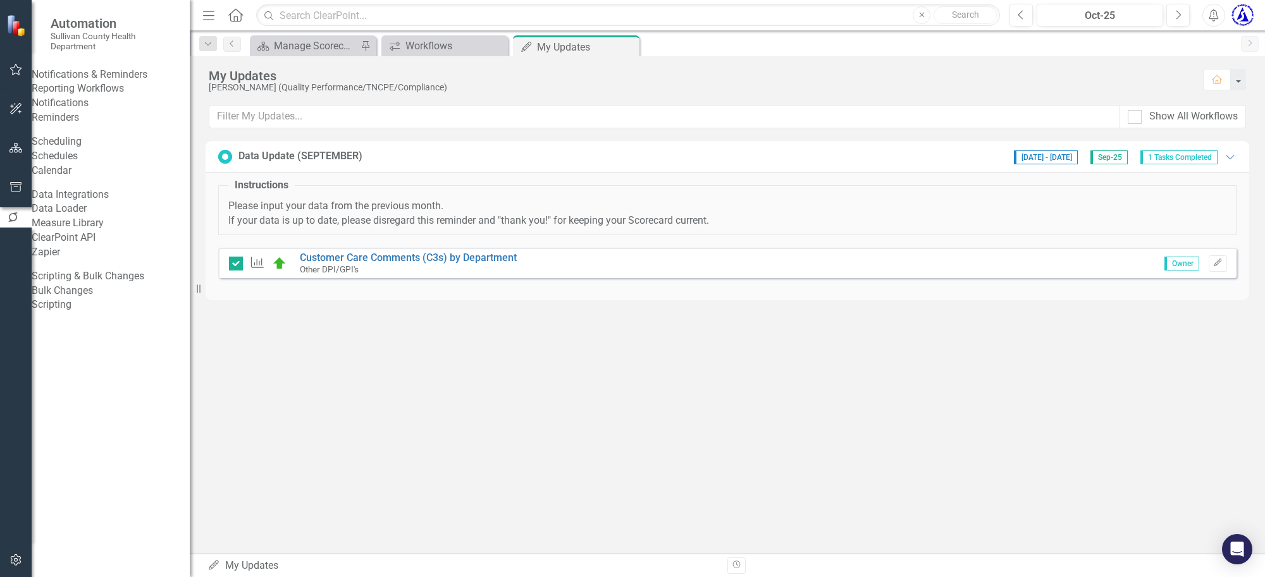
click at [81, 96] on link "Reporting Workflows" at bounding box center [111, 89] width 158 height 15
